Goal: Information Seeking & Learning: Learn about a topic

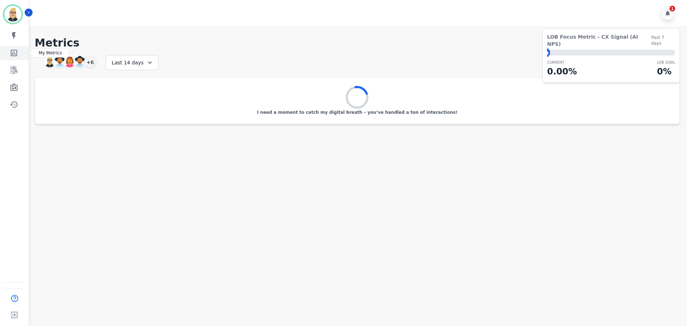
click at [13, 56] on icon "Sidebar" at bounding box center [14, 53] width 6 height 6
click at [12, 73] on icon "Sidebar" at bounding box center [14, 70] width 9 height 9
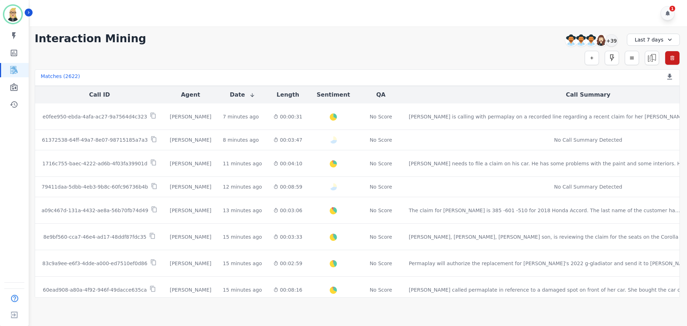
click at [650, 42] on div "Last 7 days" at bounding box center [653, 40] width 53 height 12
click at [656, 55] on li "Custom" at bounding box center [659, 56] width 36 height 7
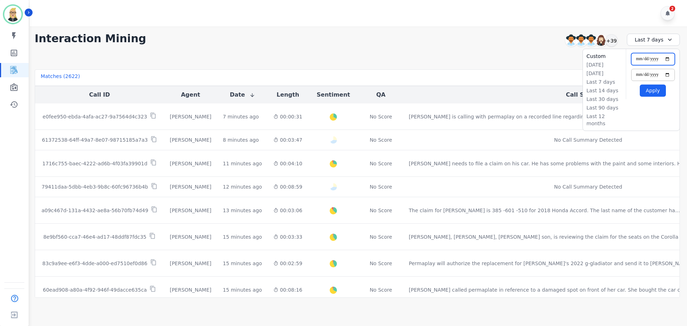
click at [666, 55] on input "**********" at bounding box center [654, 59] width 44 height 12
click at [666, 59] on input "**********" at bounding box center [654, 59] width 44 height 12
type input "**********"
click at [671, 74] on input "**********" at bounding box center [654, 75] width 44 height 12
click at [668, 76] on input "**********" at bounding box center [654, 75] width 44 height 12
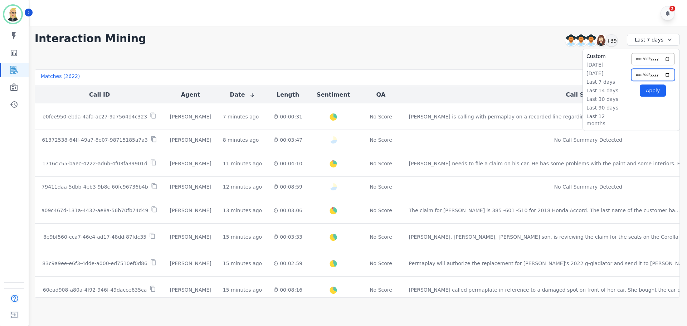
type input "**********"
click at [656, 91] on button "Apply" at bounding box center [653, 91] width 26 height 12
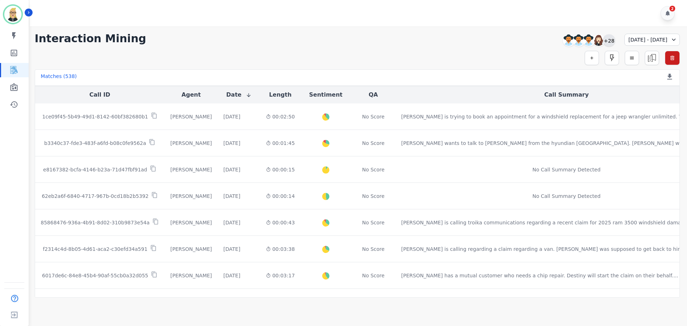
click at [603, 38] on div "+28" at bounding box center [609, 40] width 12 height 12
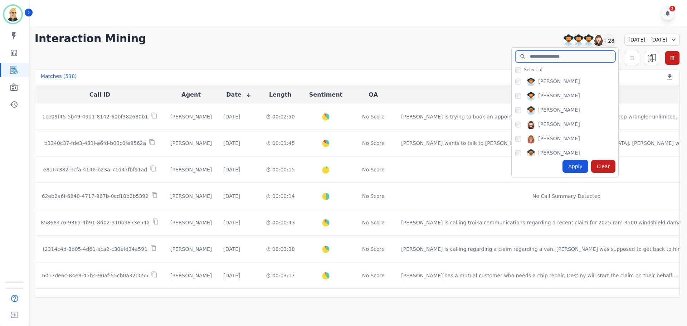
click at [528, 60] on input "search" at bounding box center [566, 56] width 100 height 12
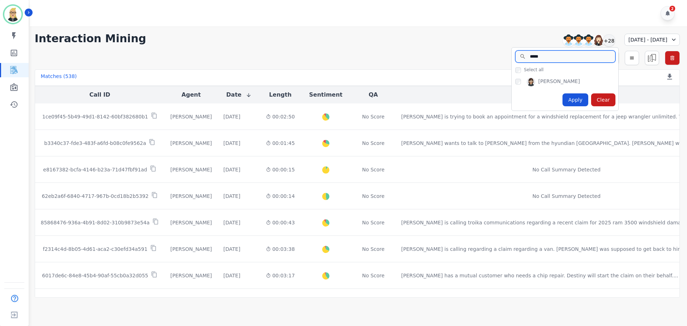
type input "*****"
click at [563, 95] on div "Apply" at bounding box center [576, 99] width 26 height 13
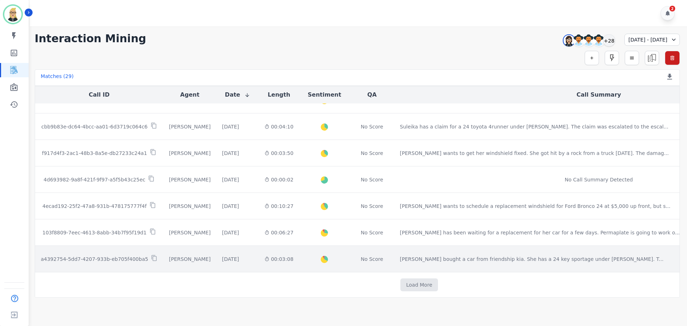
scroll to position [361, 0]
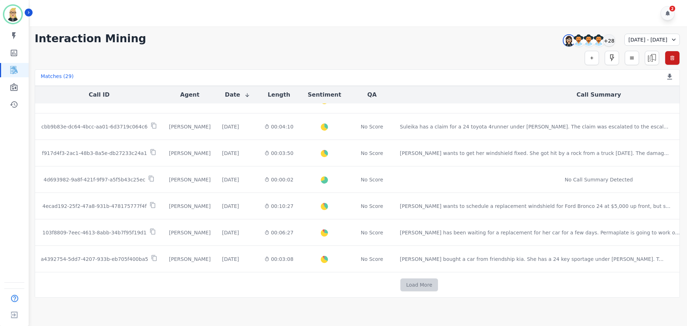
click at [401, 285] on button "Load More" at bounding box center [420, 285] width 38 height 13
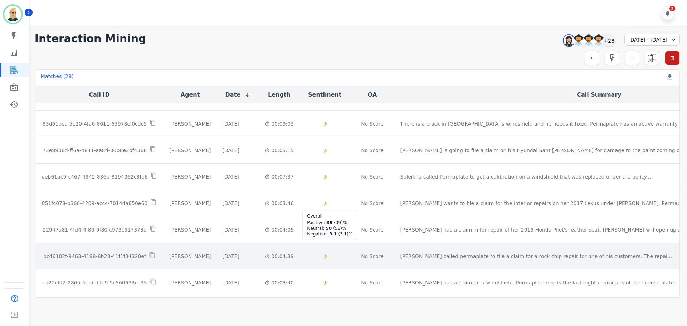
scroll to position [599, 0]
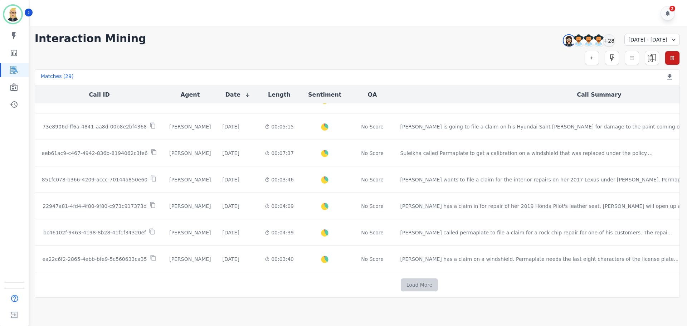
click at [401, 287] on button "Load More" at bounding box center [420, 285] width 38 height 13
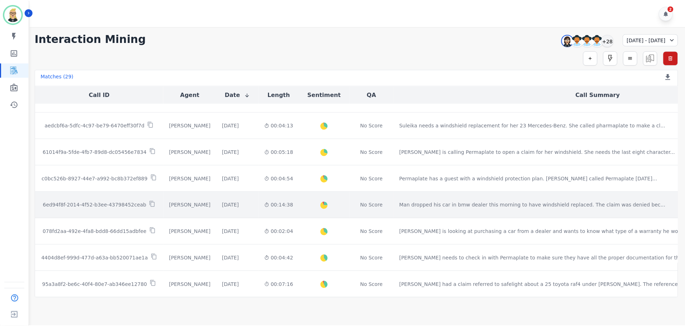
scroll to position [107, 0]
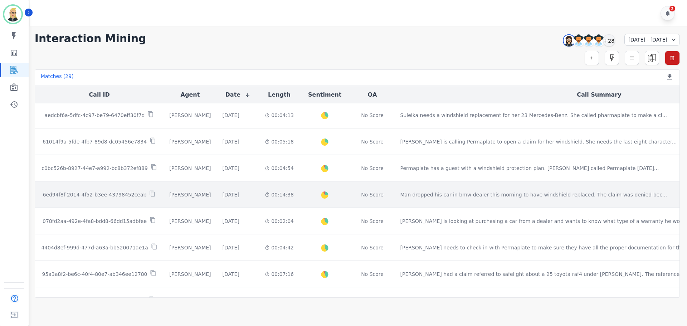
click at [178, 190] on td "Zuleica Ramirez" at bounding box center [190, 195] width 53 height 26
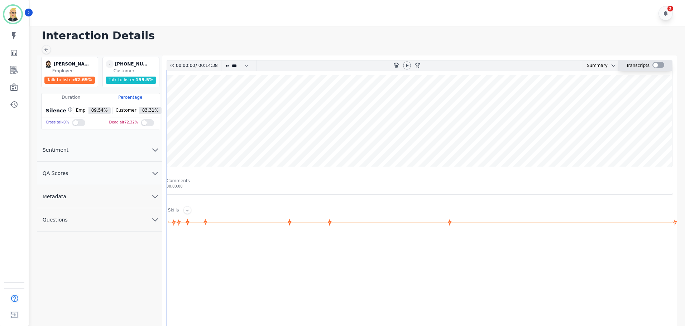
click at [653, 64] on div at bounding box center [658, 65] width 12 height 6
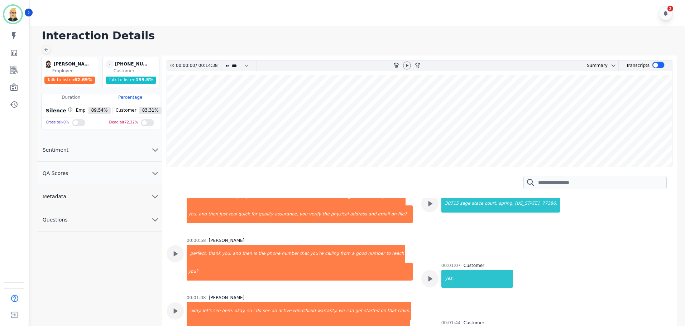
scroll to position [179, 0]
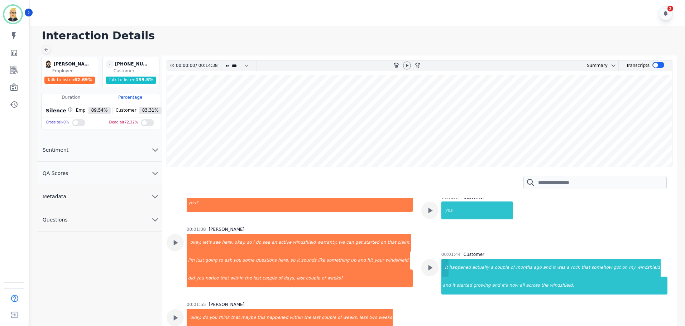
click at [445, 268] on div "it" at bounding box center [445, 268] width 6 height 18
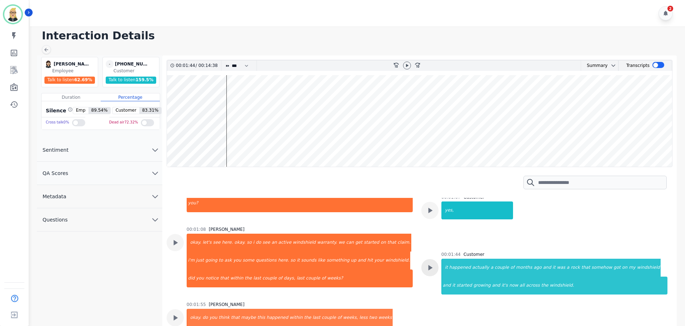
click at [431, 262] on div at bounding box center [429, 267] width 17 height 17
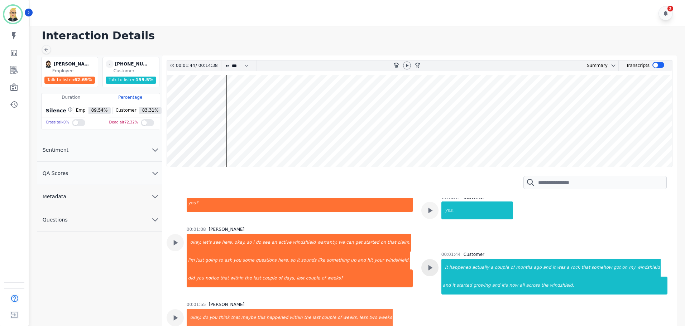
click at [429, 266] on icon at bounding box center [429, 267] width 9 height 9
click at [402, 64] on div at bounding box center [406, 66] width 11 height 10
click at [405, 64] on icon at bounding box center [407, 66] width 6 height 6
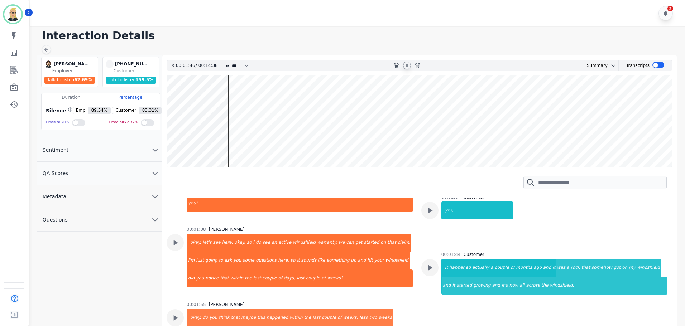
click at [407, 67] on icon at bounding box center [406, 65] width 3 height 3
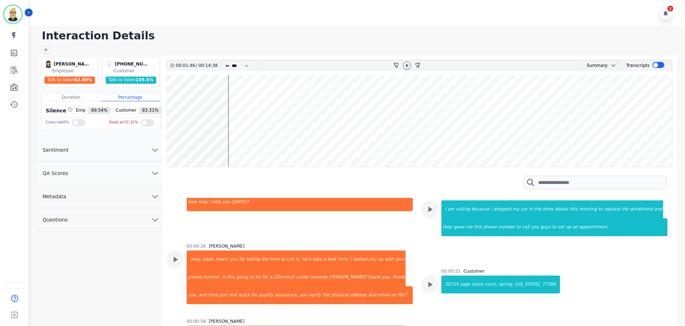
scroll to position [0, 0]
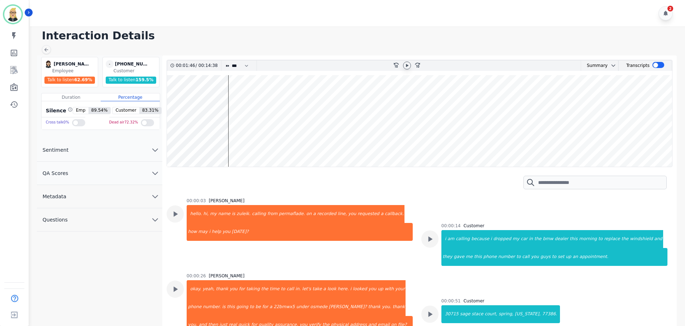
click at [127, 154] on button "Sentiment" at bounding box center [99, 150] width 125 height 23
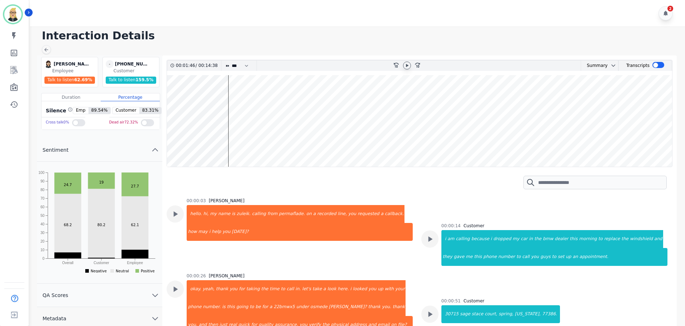
click at [127, 156] on button "Sentiment" at bounding box center [99, 150] width 125 height 23
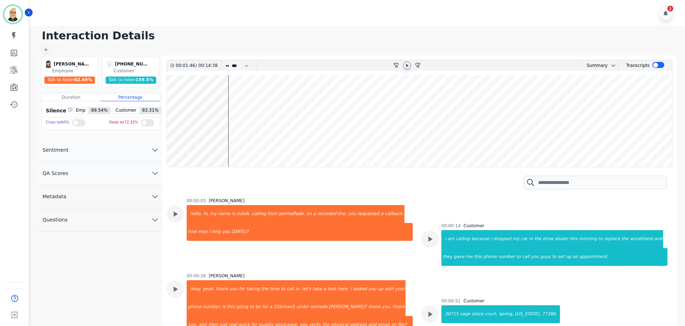
click at [138, 170] on button "QA Scores" at bounding box center [99, 173] width 125 height 23
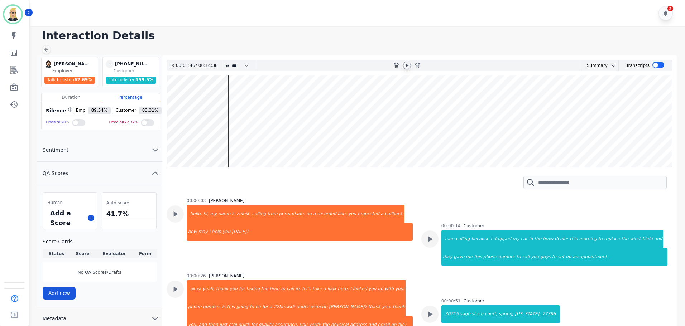
click at [137, 175] on button "QA Scores" at bounding box center [99, 173] width 125 height 23
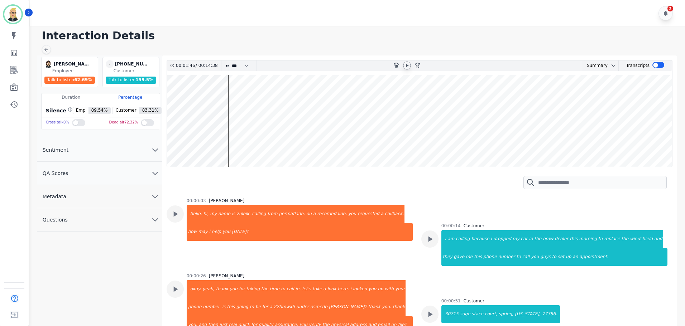
click at [119, 195] on button "Metadata" at bounding box center [99, 196] width 125 height 23
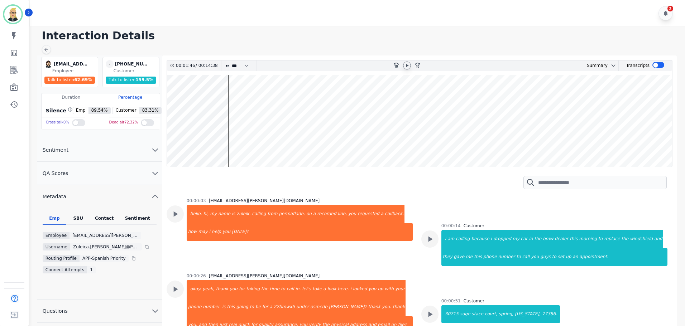
click at [106, 218] on div "Contact" at bounding box center [104, 220] width 29 height 9
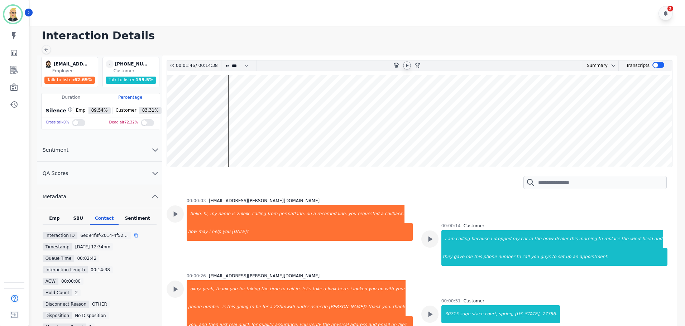
click at [140, 233] on div at bounding box center [142, 236] width 4 height 6
click at [135, 234] on icon at bounding box center [136, 235] width 4 height 4
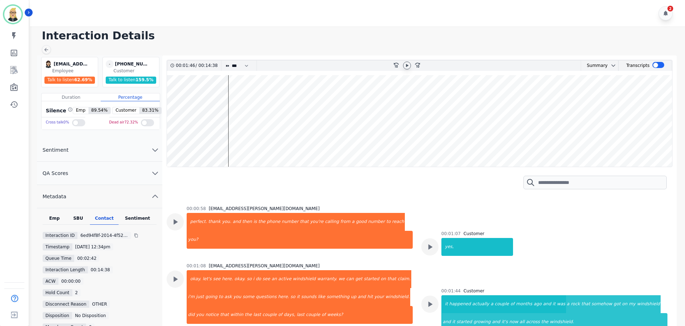
scroll to position [143, 0]
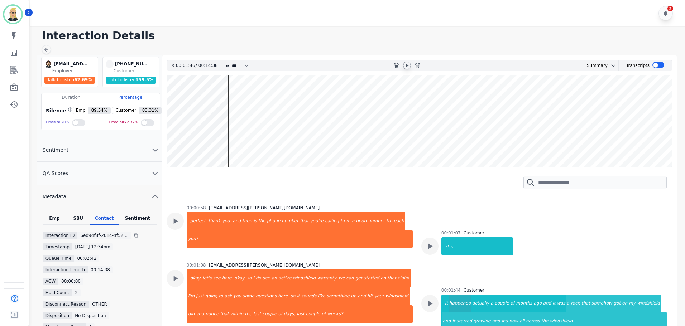
click at [449, 301] on div "happened" at bounding box center [459, 304] width 23 height 18
click at [222, 93] on wave at bounding box center [419, 121] width 505 height 92
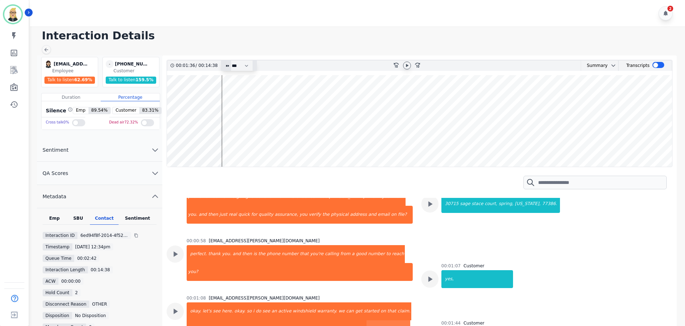
scroll to position [92, 0]
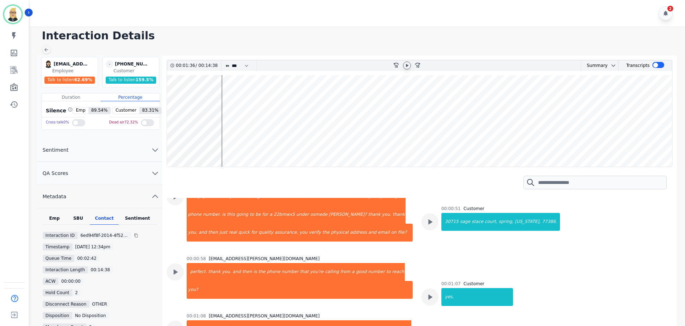
click at [403, 66] on div at bounding box center [407, 66] width 8 height 8
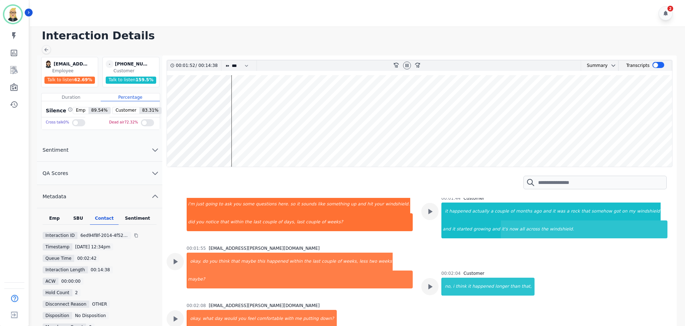
scroll to position [236, 0]
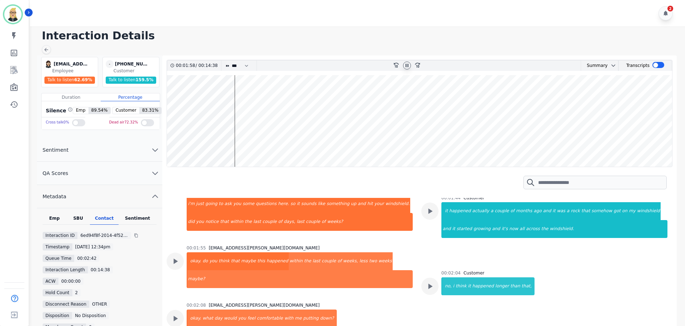
click at [407, 67] on icon at bounding box center [407, 66] width 6 height 6
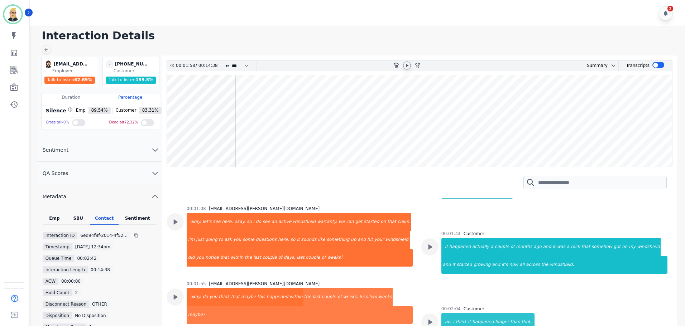
scroll to position [164, 0]
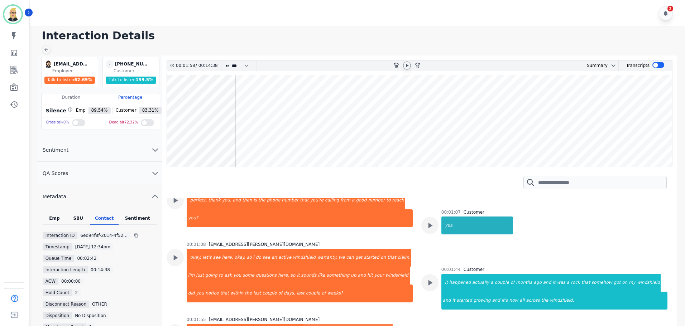
click at [458, 228] on div "yes," at bounding box center [477, 226] width 71 height 18
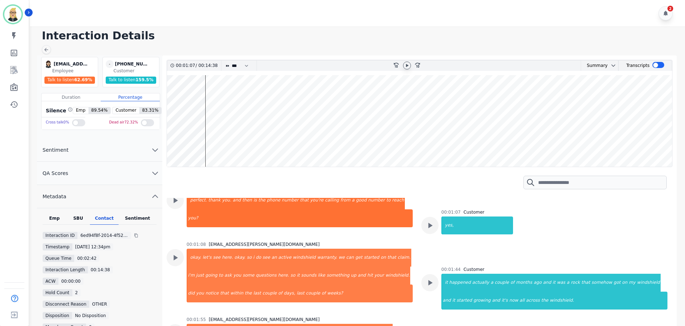
click at [200, 114] on wave at bounding box center [419, 121] width 505 height 92
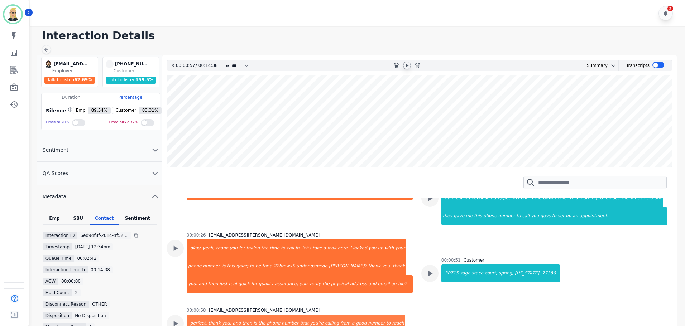
scroll to position [0, 0]
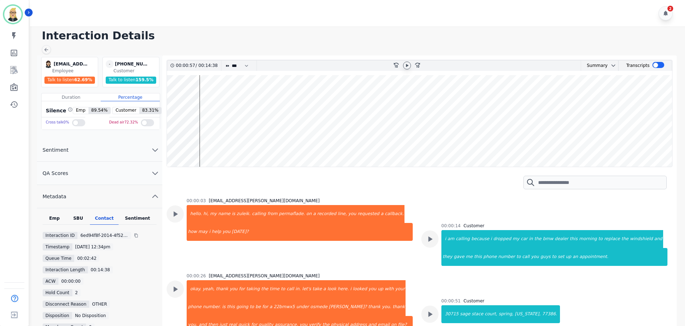
click at [407, 66] on icon at bounding box center [407, 65] width 3 height 3
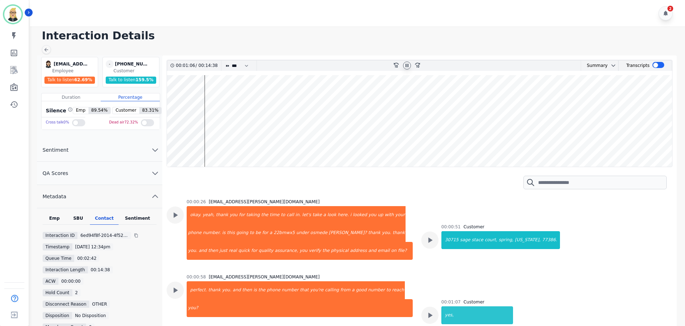
scroll to position [143, 0]
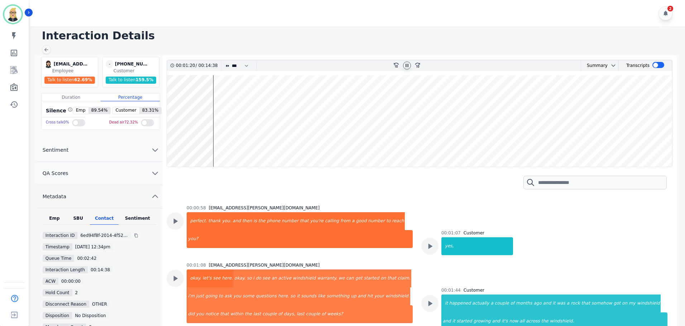
click at [215, 141] on wave at bounding box center [419, 121] width 505 height 92
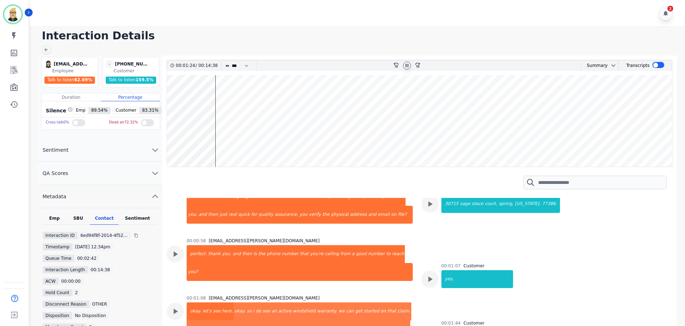
scroll to position [92, 0]
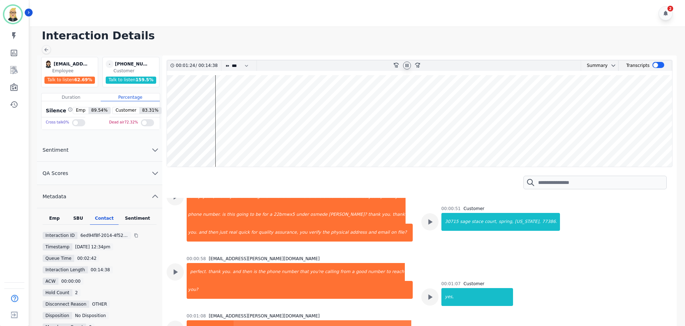
click at [220, 143] on wave at bounding box center [419, 121] width 505 height 92
click at [224, 141] on wave at bounding box center [419, 121] width 505 height 92
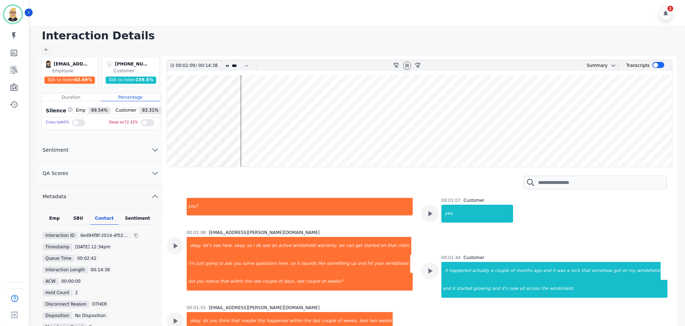
scroll to position [164, 0]
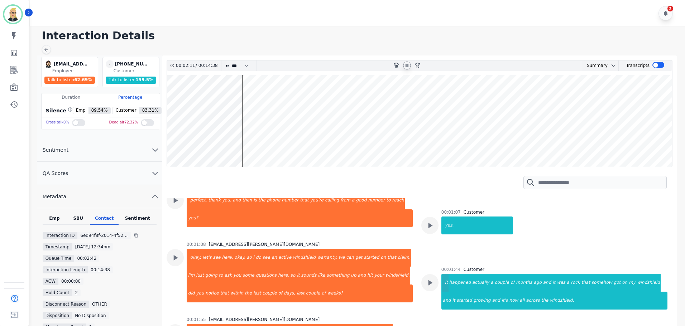
click at [445, 282] on div "it" at bounding box center [445, 283] width 6 height 18
click at [410, 66] on div at bounding box center [407, 66] width 8 height 8
click at [405, 64] on icon at bounding box center [407, 66] width 6 height 6
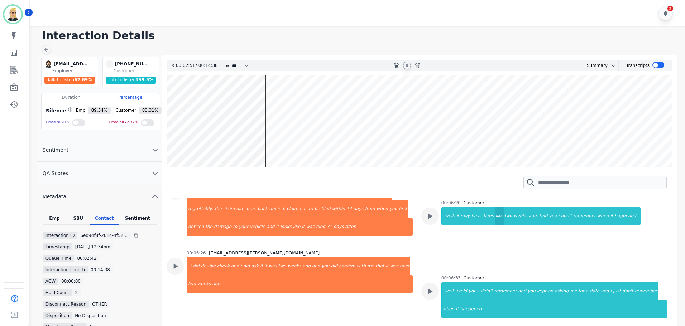
scroll to position [629, 0]
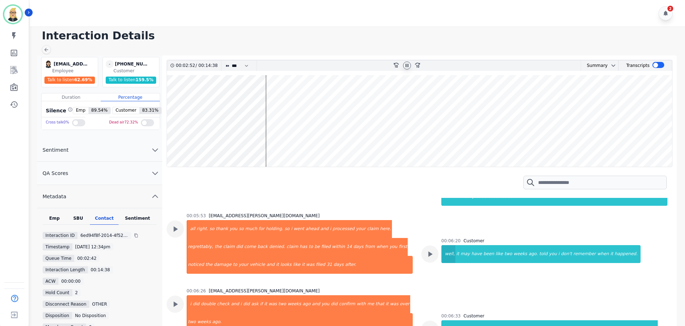
click at [445, 254] on div "well," at bounding box center [449, 254] width 14 height 18
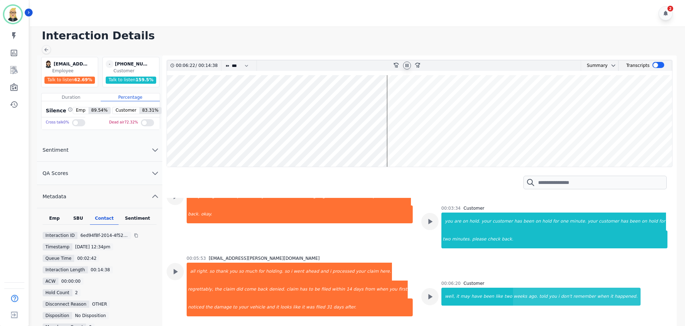
scroll to position [558, 0]
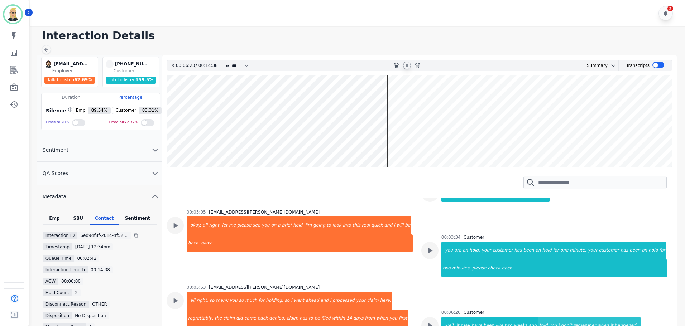
click at [382, 126] on wave at bounding box center [419, 121] width 505 height 92
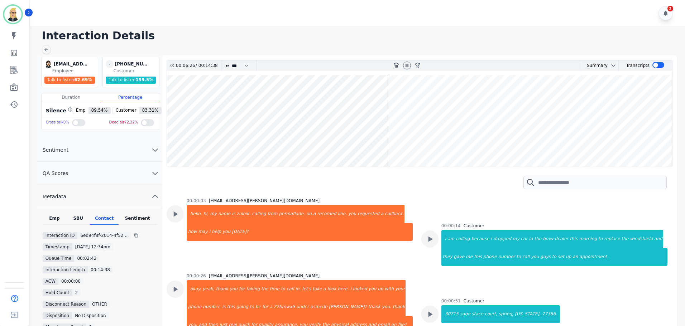
scroll to position [585, 0]
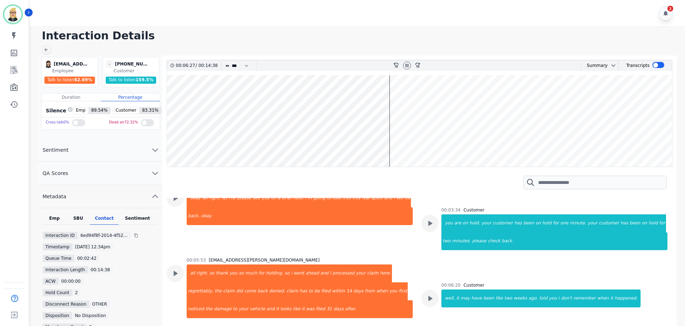
click at [368, 129] on wave at bounding box center [419, 121] width 505 height 92
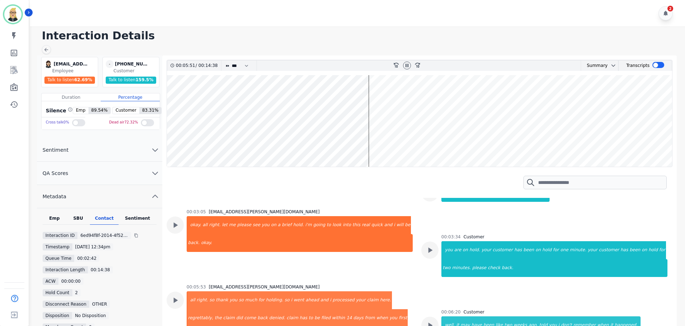
scroll to position [554, 0]
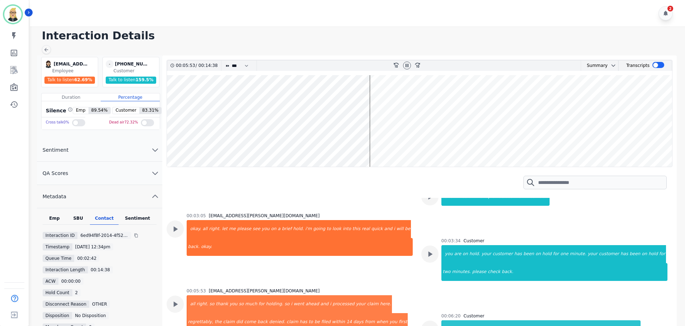
click at [375, 142] on wave at bounding box center [419, 121] width 505 height 92
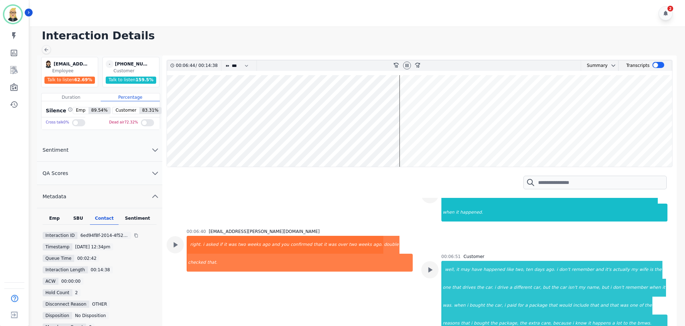
scroll to position [800, 0]
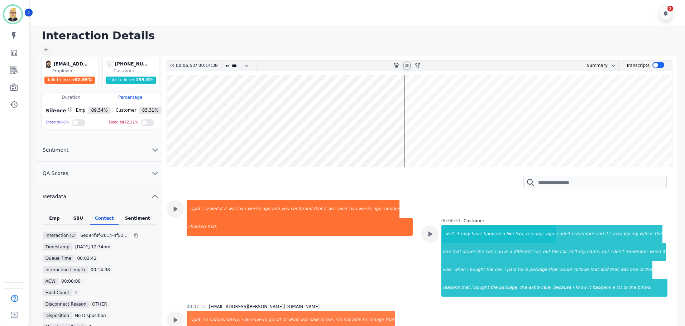
click at [407, 65] on icon at bounding box center [406, 65] width 3 height 3
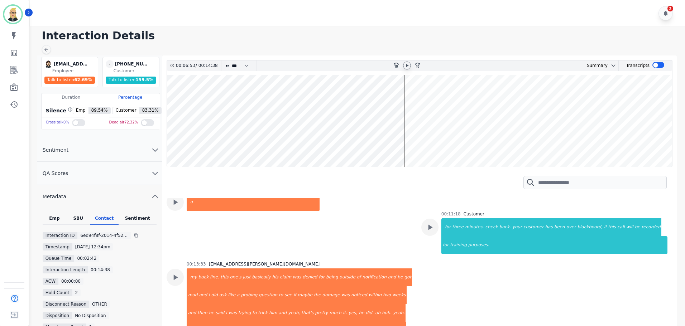
scroll to position [1126, 0]
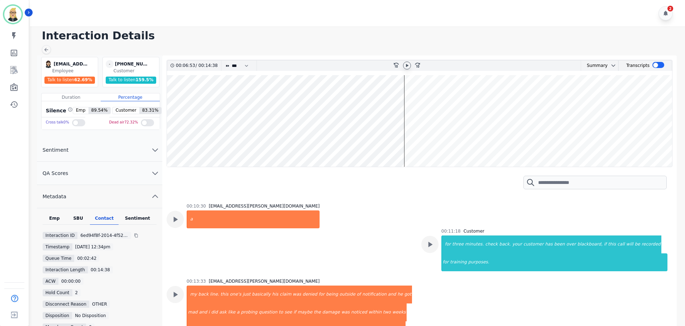
click at [434, 89] on wave at bounding box center [419, 121] width 505 height 92
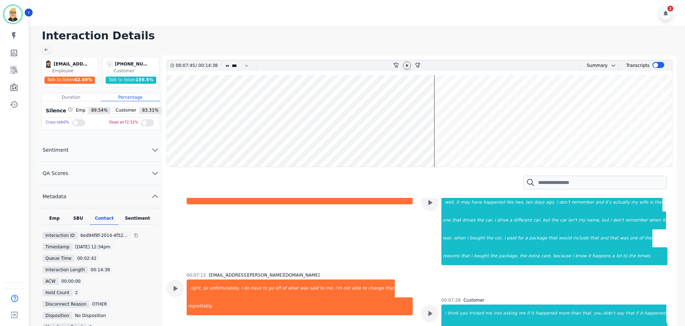
click at [480, 111] on wave at bounding box center [419, 121] width 505 height 92
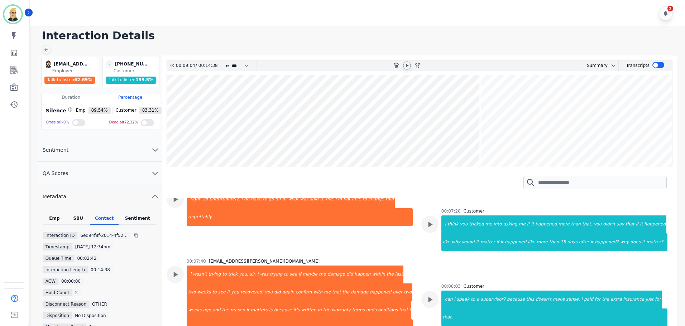
scroll to position [924, 0]
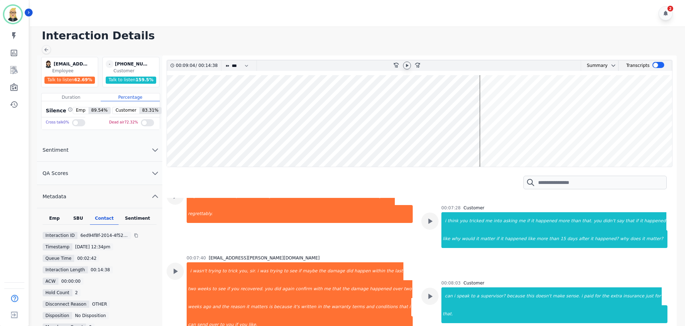
click at [509, 103] on wave at bounding box center [419, 121] width 505 height 92
click at [518, 104] on wave at bounding box center [419, 121] width 505 height 92
click at [406, 65] on icon at bounding box center [407, 65] width 3 height 3
click at [528, 98] on wave at bounding box center [419, 121] width 505 height 92
click at [535, 140] on wave at bounding box center [419, 121] width 505 height 92
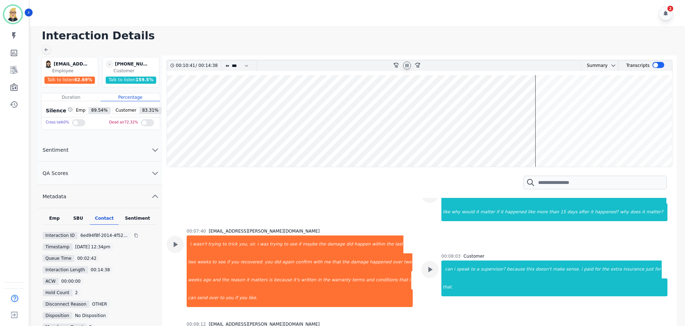
scroll to position [955, 0]
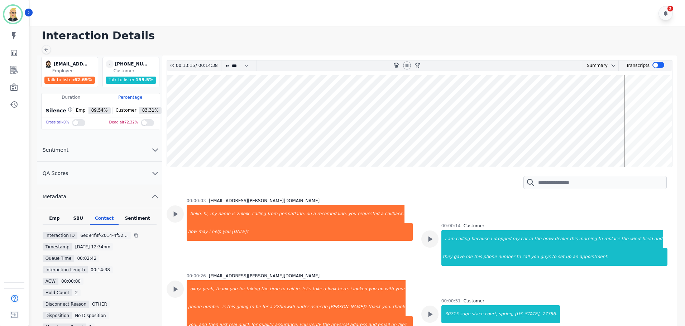
scroll to position [1126, 0]
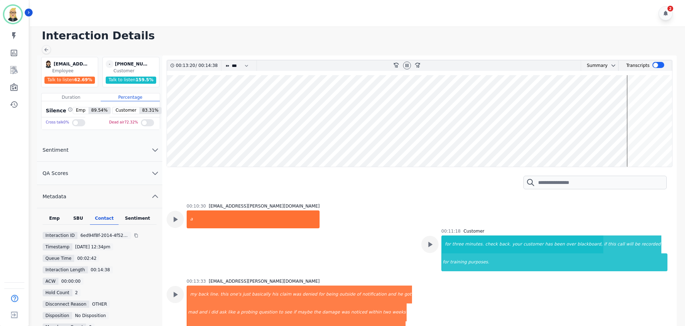
click at [628, 123] on wave at bounding box center [419, 121] width 505 height 92
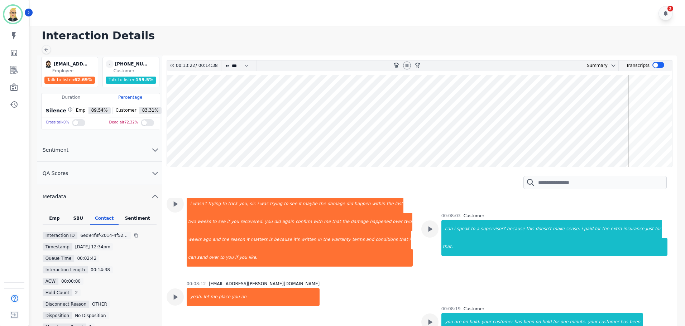
scroll to position [985, 0]
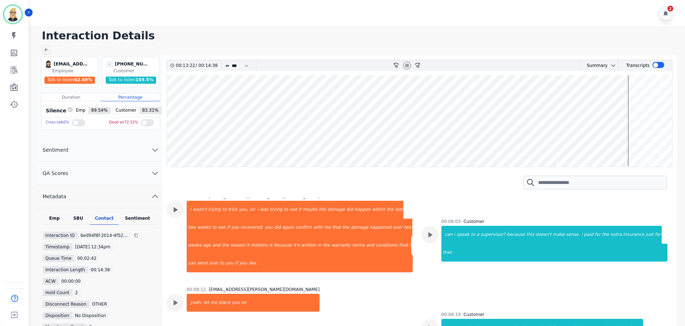
click at [632, 126] on wave at bounding box center [419, 121] width 505 height 92
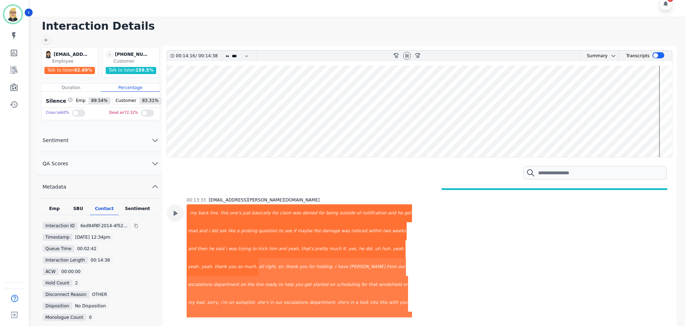
scroll to position [0, 0]
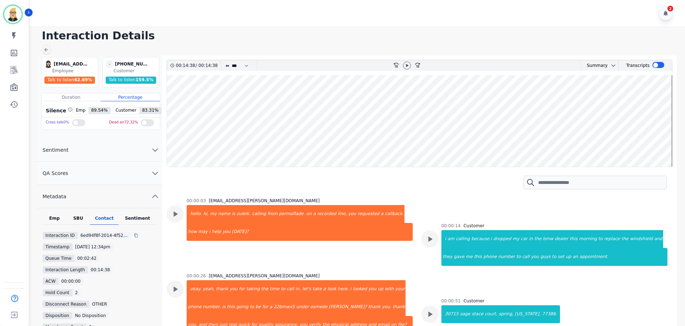
scroll to position [1198, 0]
